Goal: Task Accomplishment & Management: Use online tool/utility

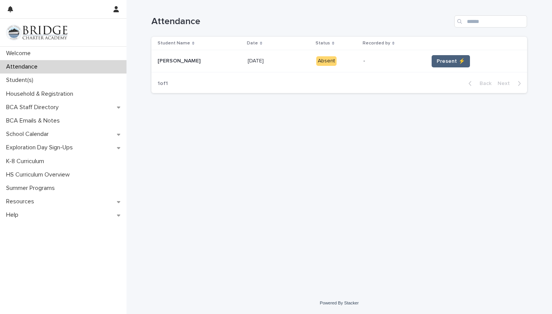
click at [440, 59] on span "Present ⚡" at bounding box center [450, 61] width 28 height 8
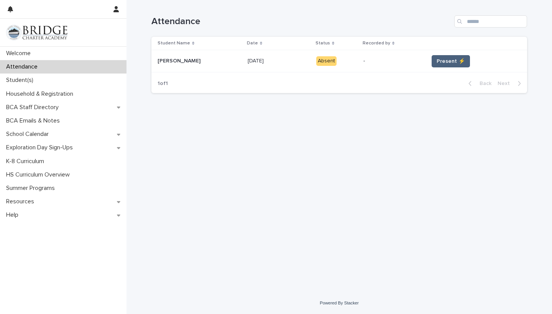
click at [440, 59] on span "Present ⚡" at bounding box center [450, 61] width 28 height 8
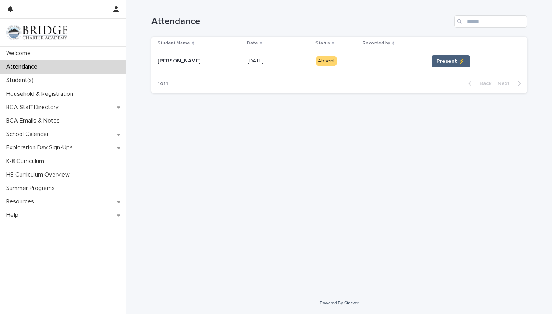
click at [440, 59] on span "Present ⚡" at bounding box center [450, 61] width 28 height 8
click at [439, 59] on span "Present ⚡" at bounding box center [450, 61] width 28 height 8
